Goal: Task Accomplishment & Management: Use online tool/utility

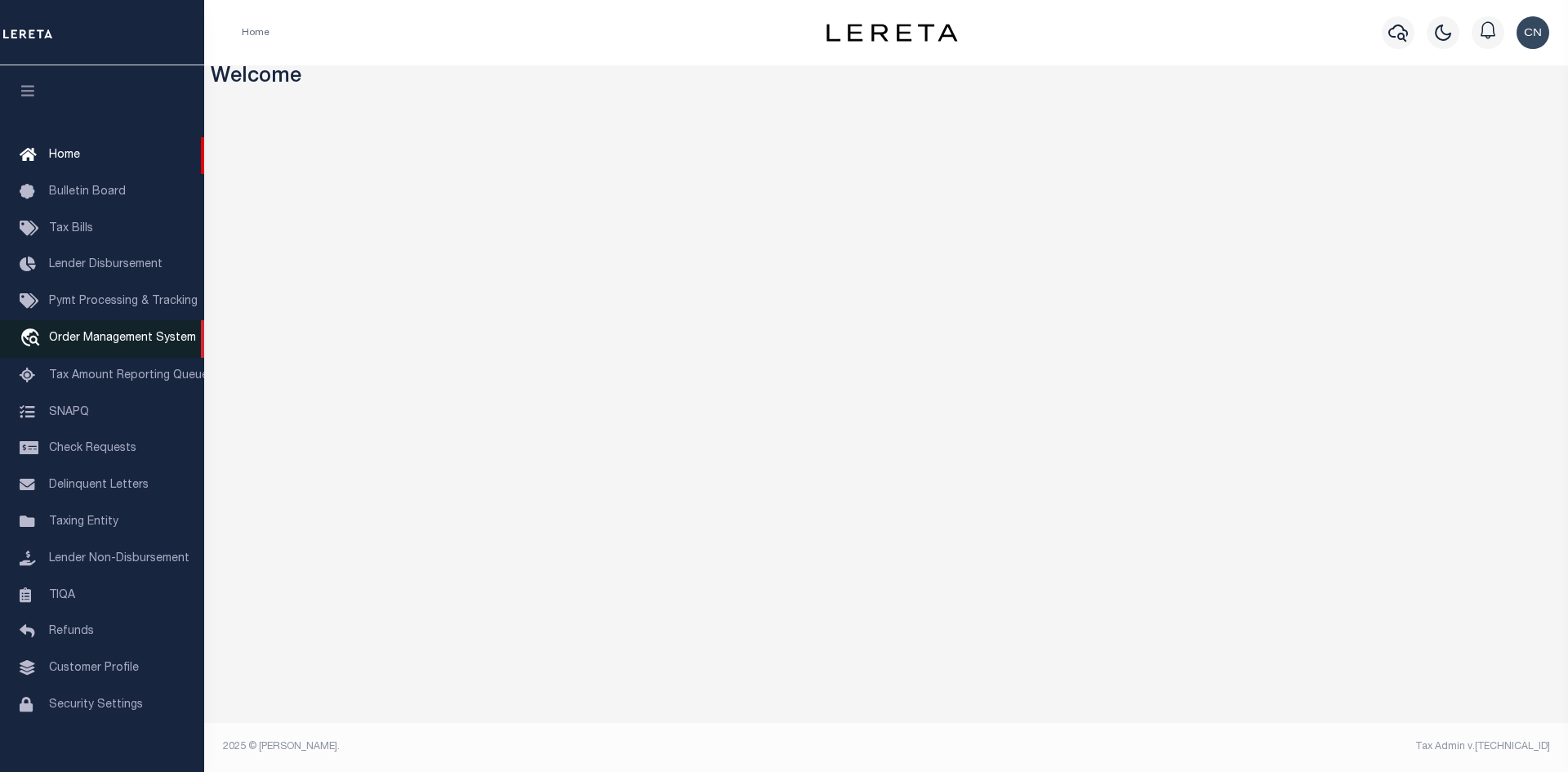
click at [110, 344] on span "Order Management System" at bounding box center [122, 338] width 147 height 11
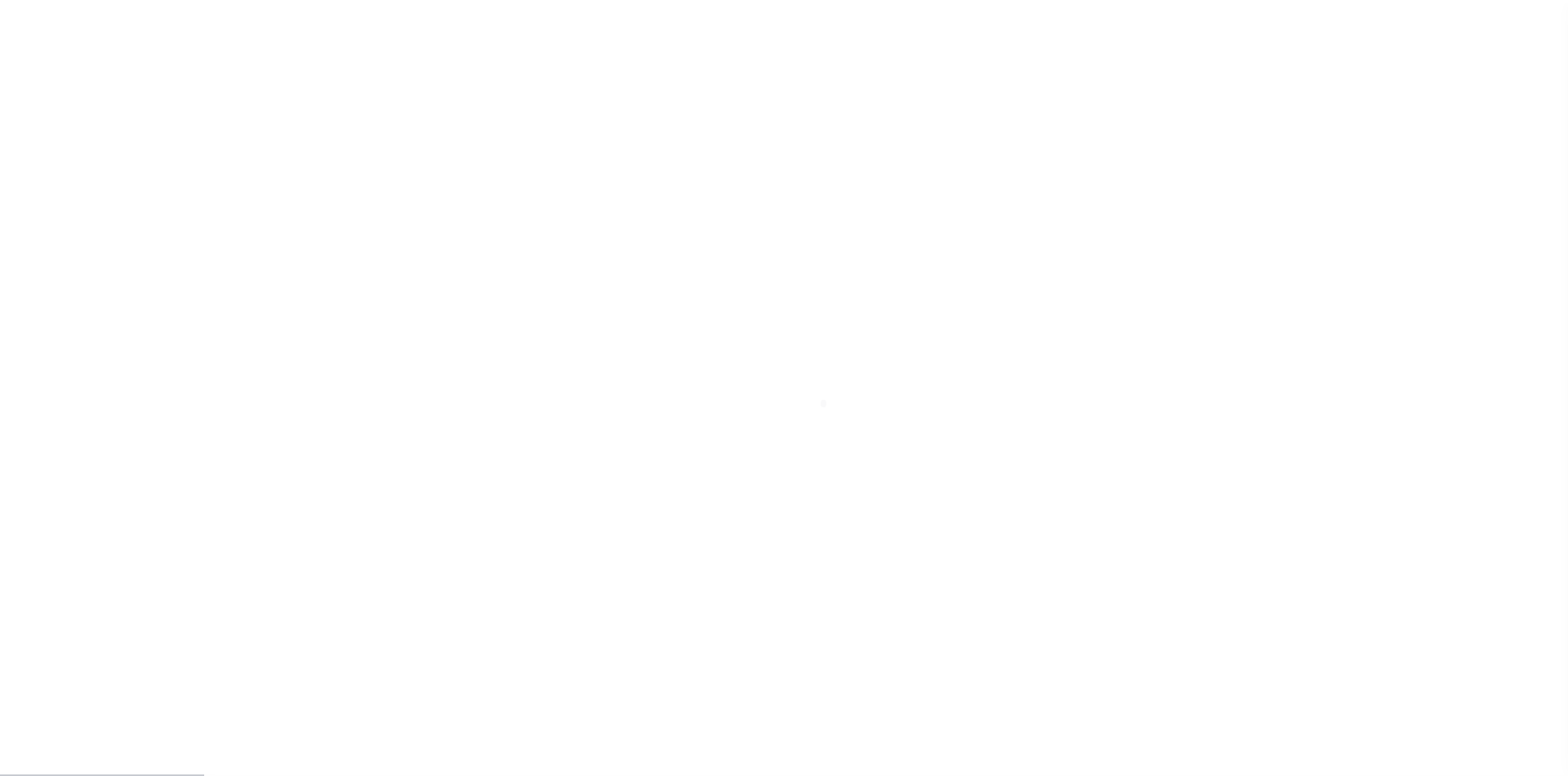
scroll to position [24, 0]
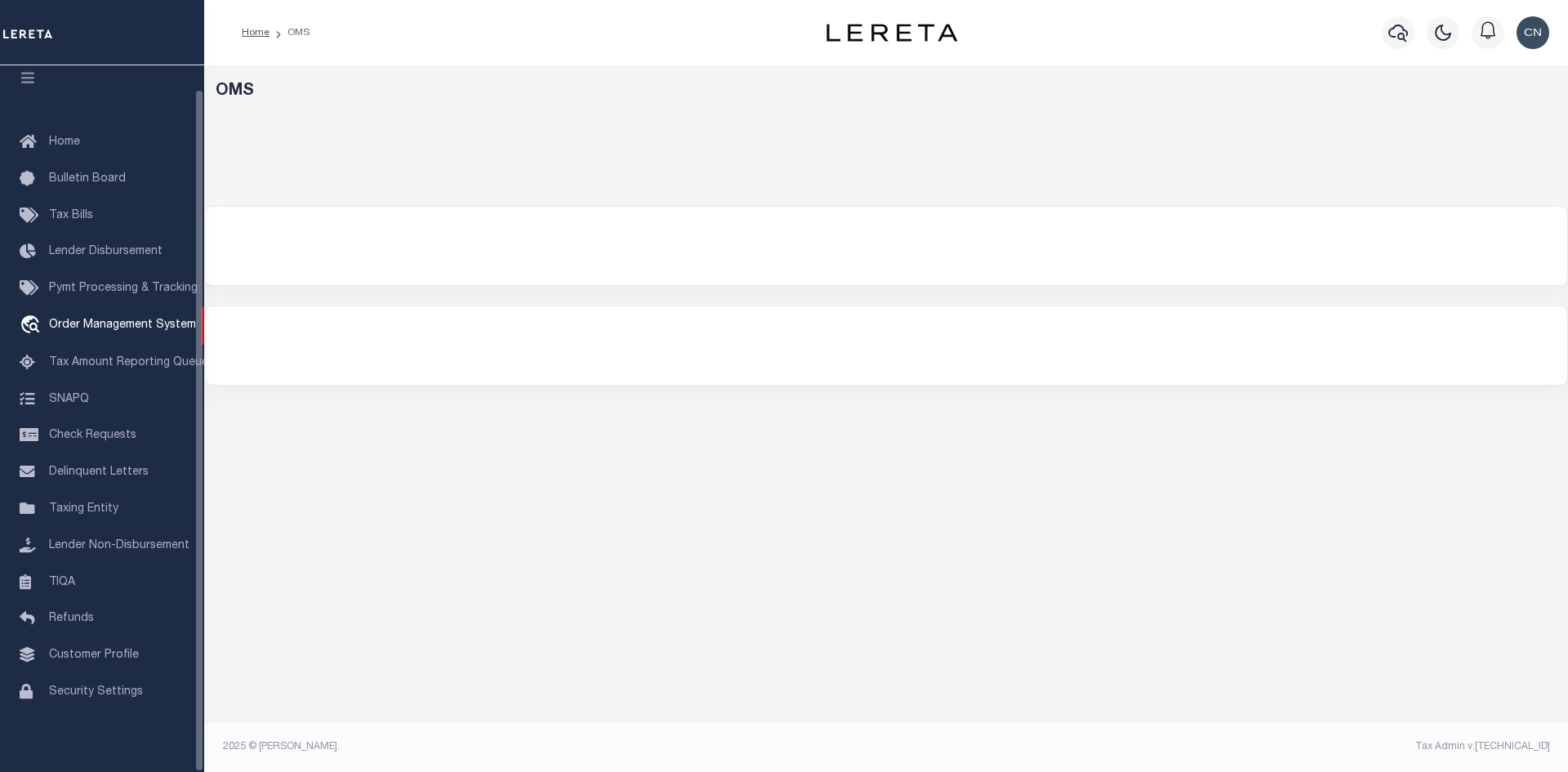
select select "200"
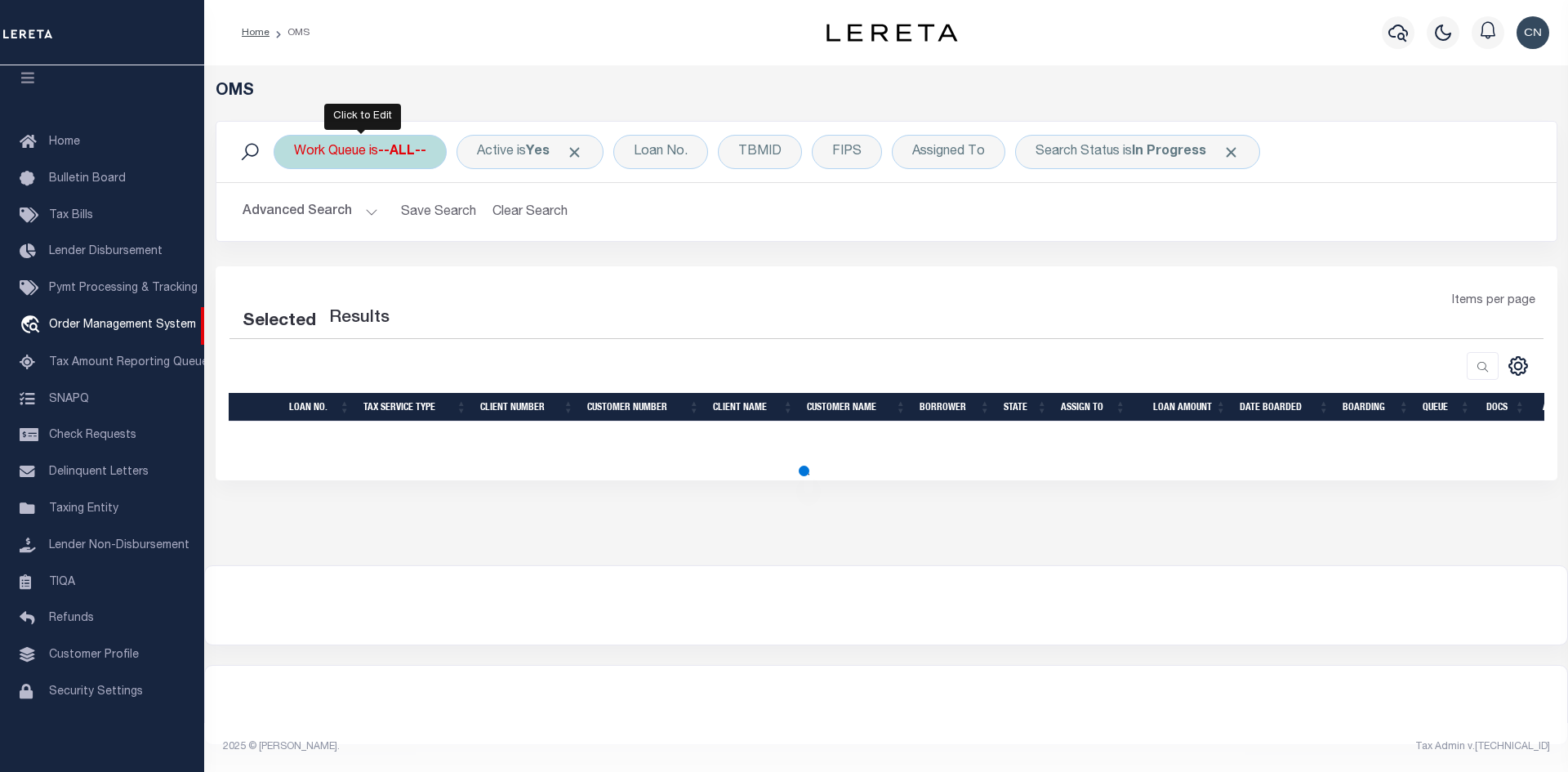
click at [426, 157] on b "--ALL--" at bounding box center [402, 151] width 48 height 13
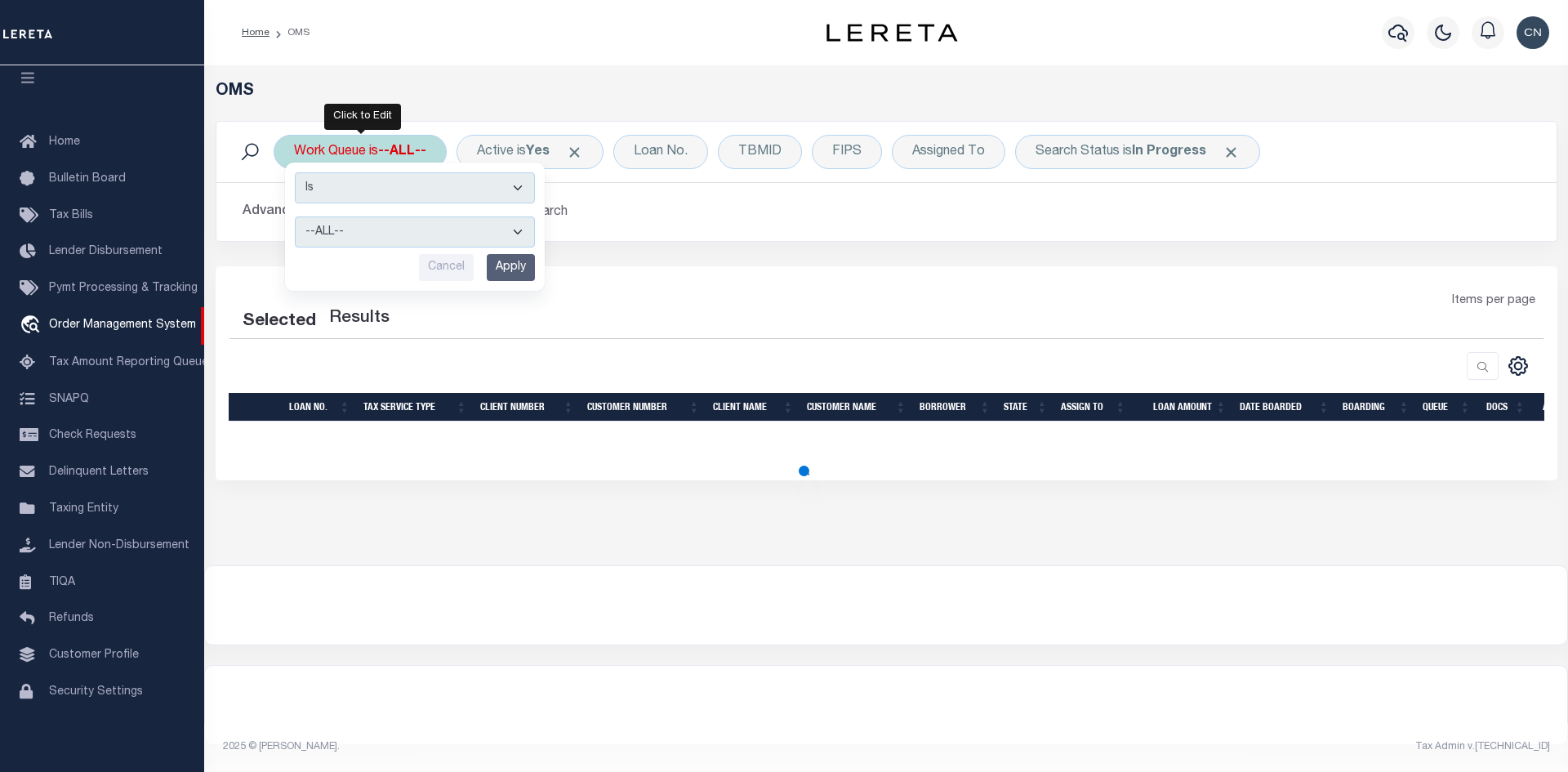
click at [393, 230] on select "--ALL-- General ThoughtFocus" at bounding box center [414, 231] width 240 height 31
select select "200"
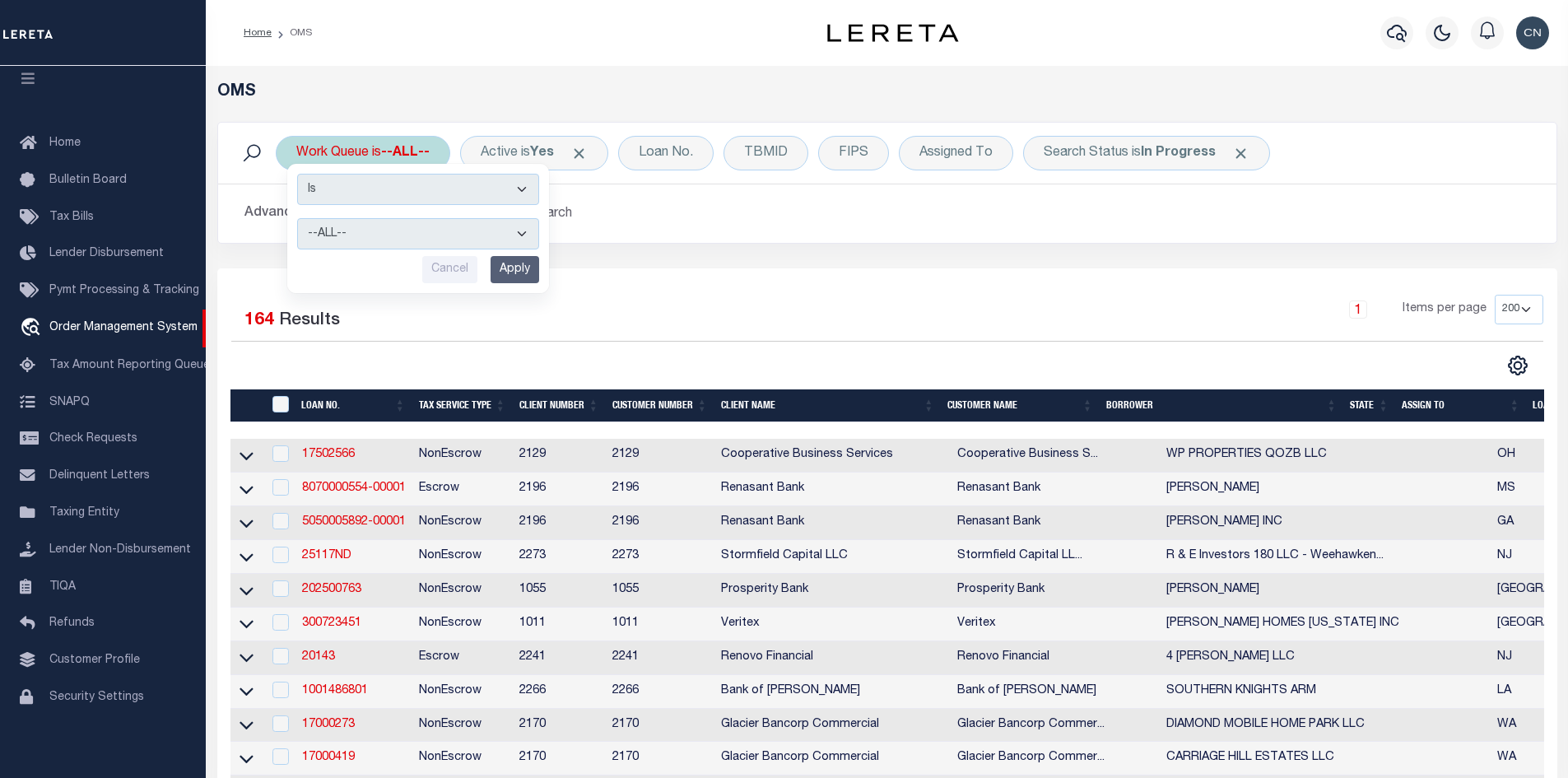
select select "THF"
click at [297, 218] on select "--ALL-- General ThoughtFocus" at bounding box center [417, 233] width 242 height 31
click at [515, 273] on input "Apply" at bounding box center [515, 269] width 49 height 27
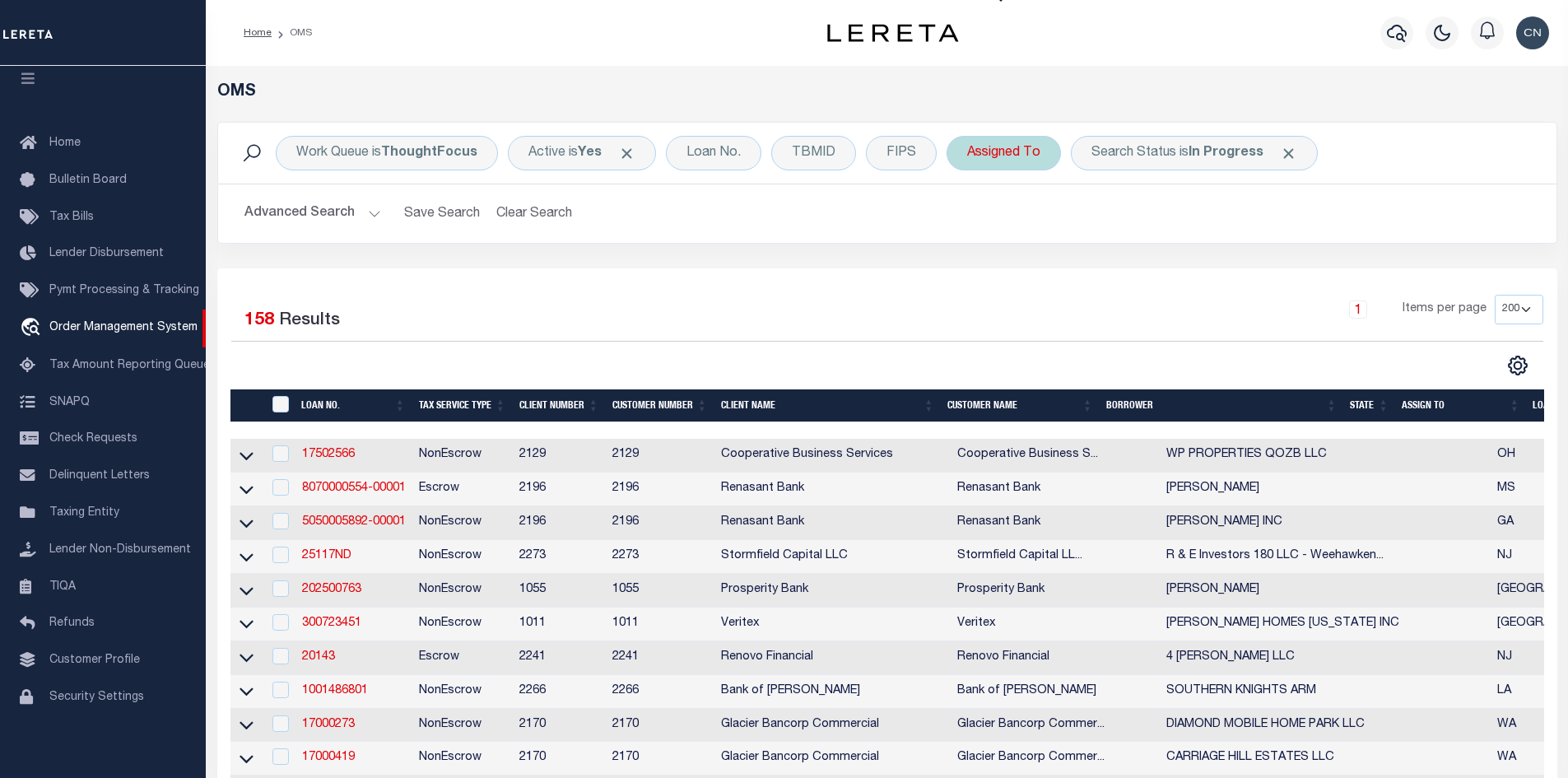
click at [996, 159] on div "Assigned To" at bounding box center [1003, 152] width 114 height 35
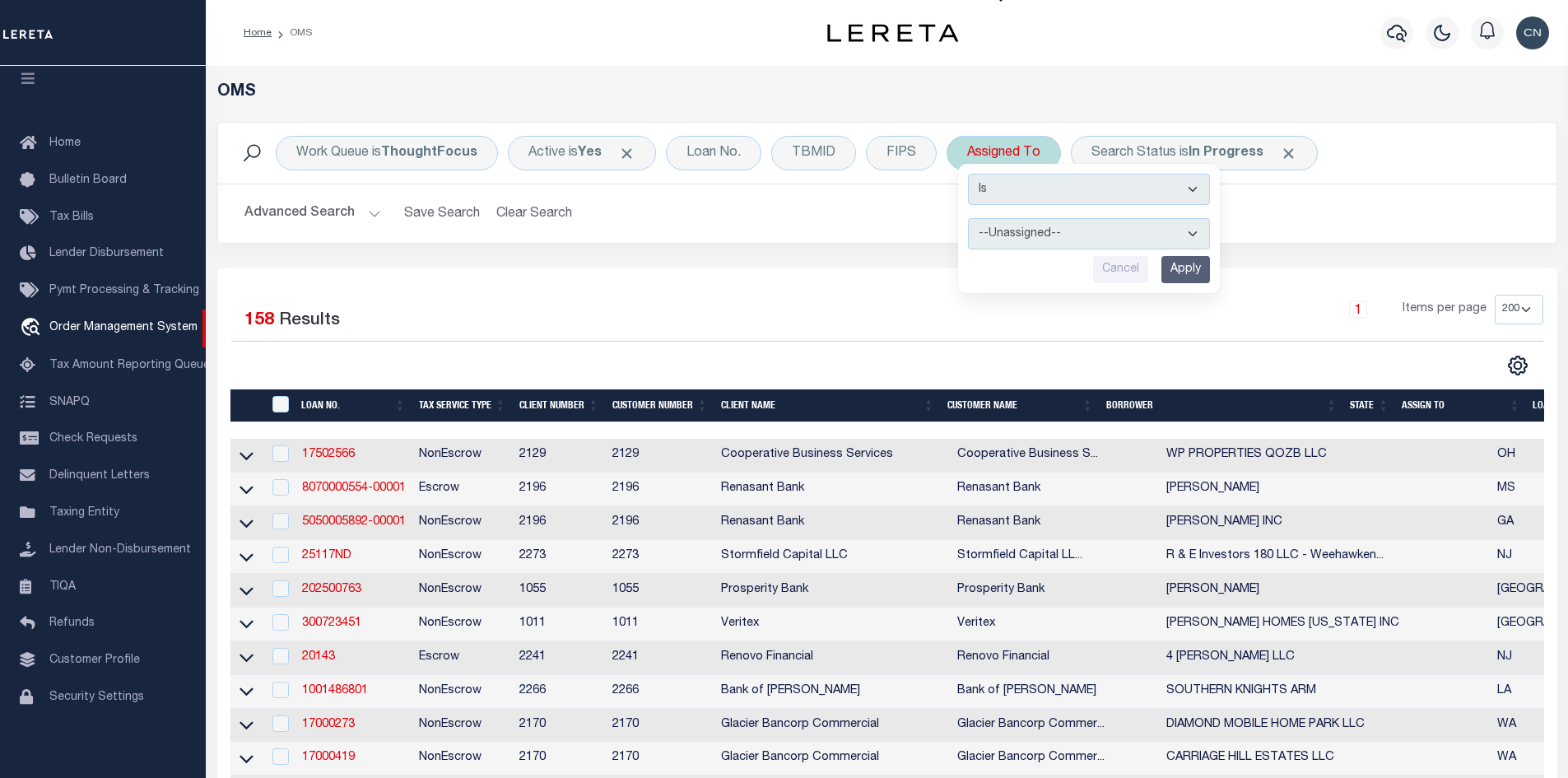
click at [1024, 239] on select "--Unassigned-- [PERSON_NAME] [PERSON_NAME] [PERSON_NAME] [PERSON_NAME] [PERSON_…" at bounding box center [1088, 233] width 242 height 31
select select "[PERSON_NAME]"
click at [968, 218] on select "--Unassigned-- [PERSON_NAME] [PERSON_NAME] [PERSON_NAME] [PERSON_NAME] [PERSON_…" at bounding box center [1088, 233] width 242 height 31
click at [1182, 271] on input "Apply" at bounding box center [1186, 269] width 49 height 27
